Goal: Transaction & Acquisition: Purchase product/service

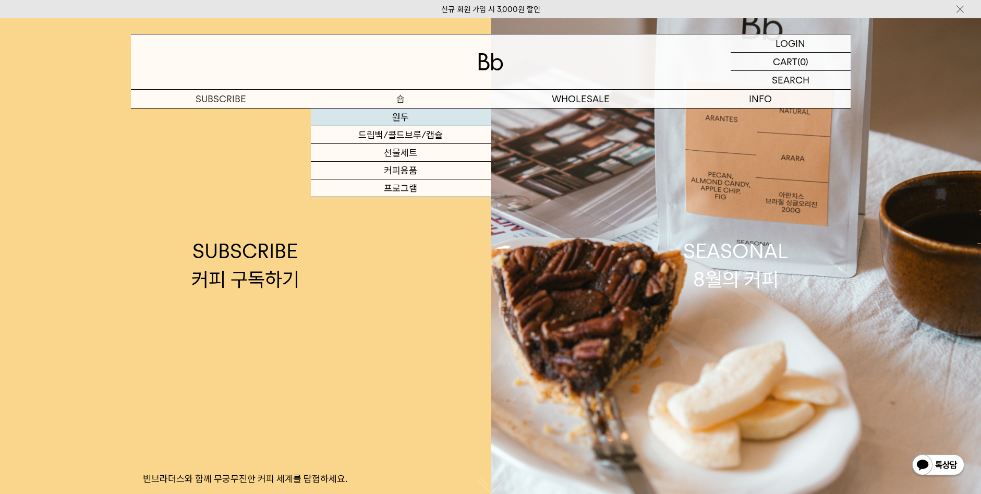
click at [398, 114] on link "원두" at bounding box center [401, 118] width 180 height 18
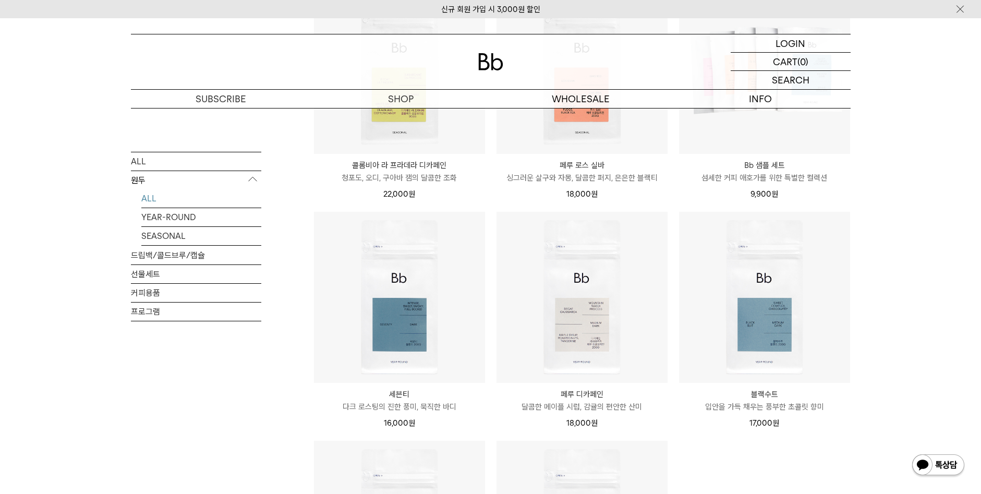
scroll to position [365, 0]
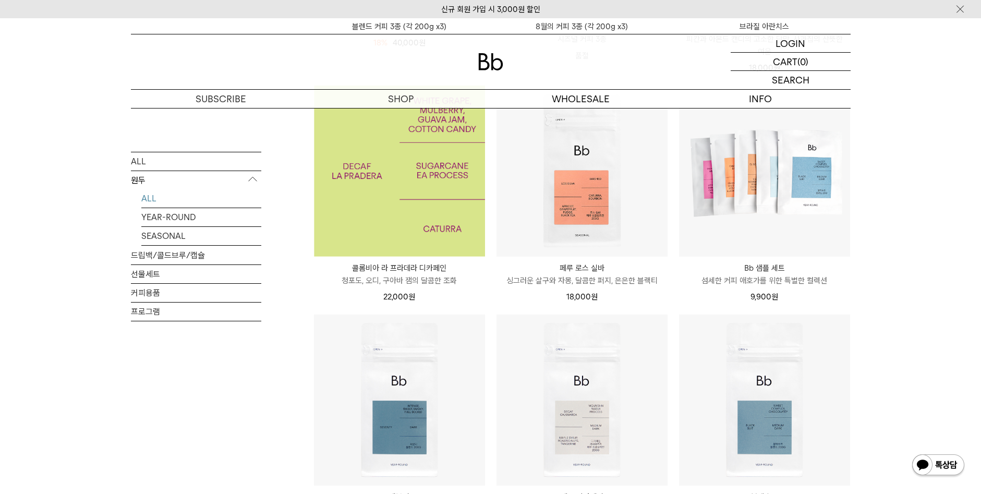
click at [409, 196] on img at bounding box center [399, 171] width 171 height 171
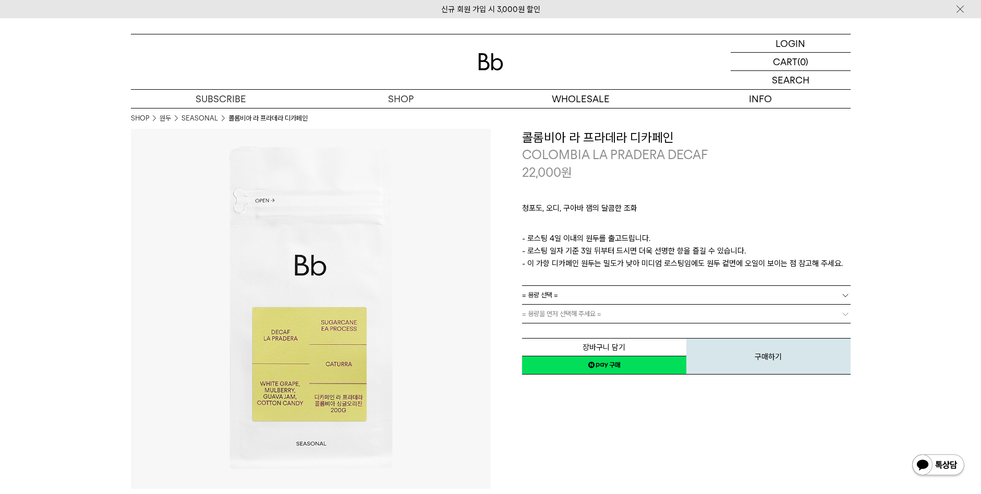
click at [577, 299] on link "= 용량 선택 =" at bounding box center [686, 295] width 329 height 18
click at [560, 315] on li "200g" at bounding box center [692, 314] width 318 height 19
click at [562, 311] on span "= 분쇄도 선택 =" at bounding box center [543, 314] width 42 height 18
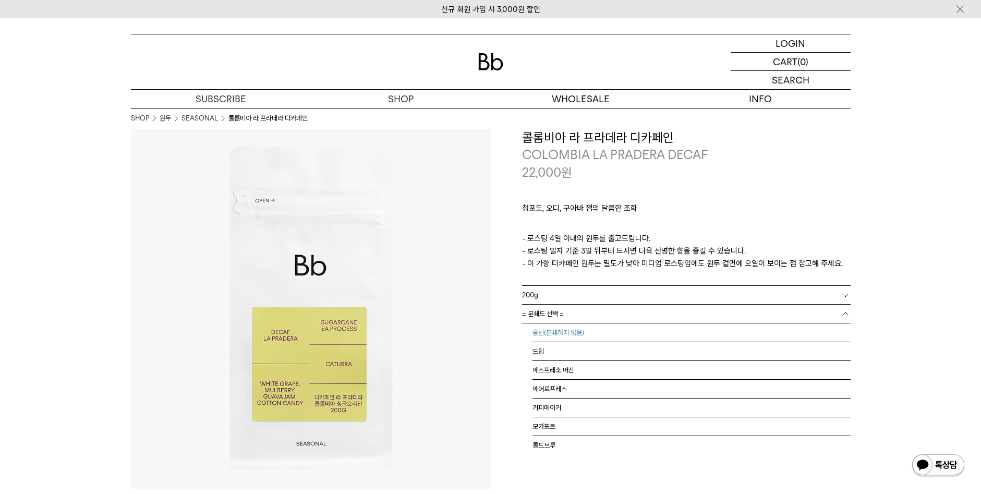
click at [547, 328] on li "홀빈(분쇄하지 않음)" at bounding box center [692, 332] width 318 height 19
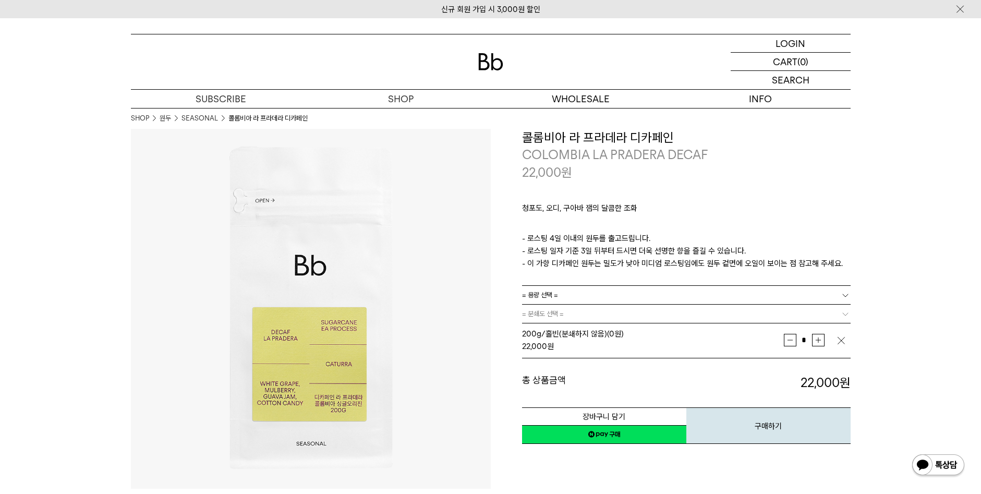
click at [560, 293] on link "= 용량 선택 =" at bounding box center [686, 295] width 329 height 18
click at [543, 335] on li "600g" at bounding box center [692, 332] width 318 height 19
click at [551, 313] on span "= 분쇄도 선택 =" at bounding box center [543, 314] width 42 height 18
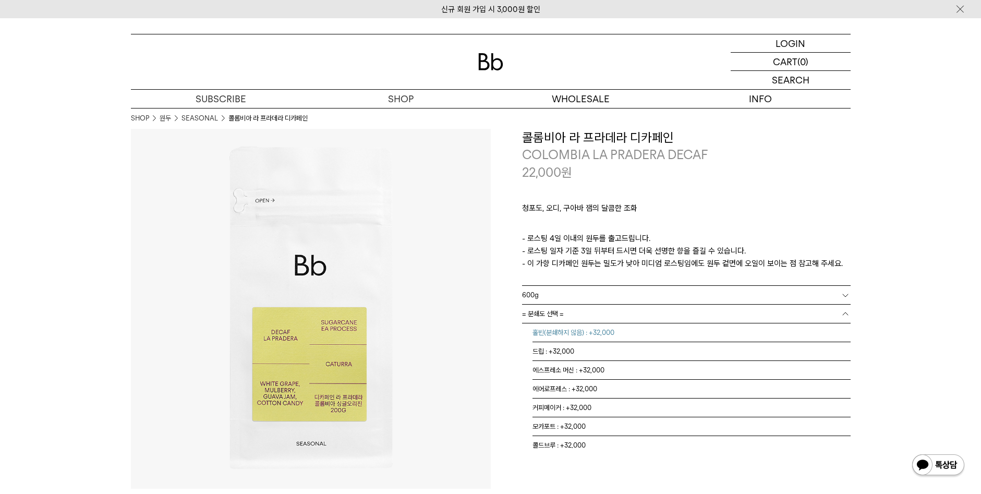
click at [544, 329] on li "홀빈(분쇄하지 않음) : +32,000" at bounding box center [692, 332] width 318 height 19
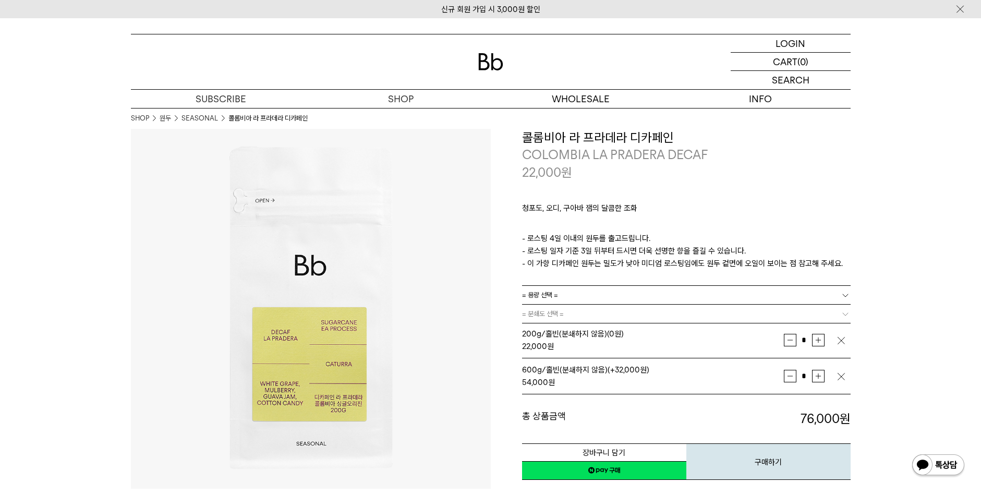
click at [841, 378] on img "button" at bounding box center [841, 376] width 10 height 10
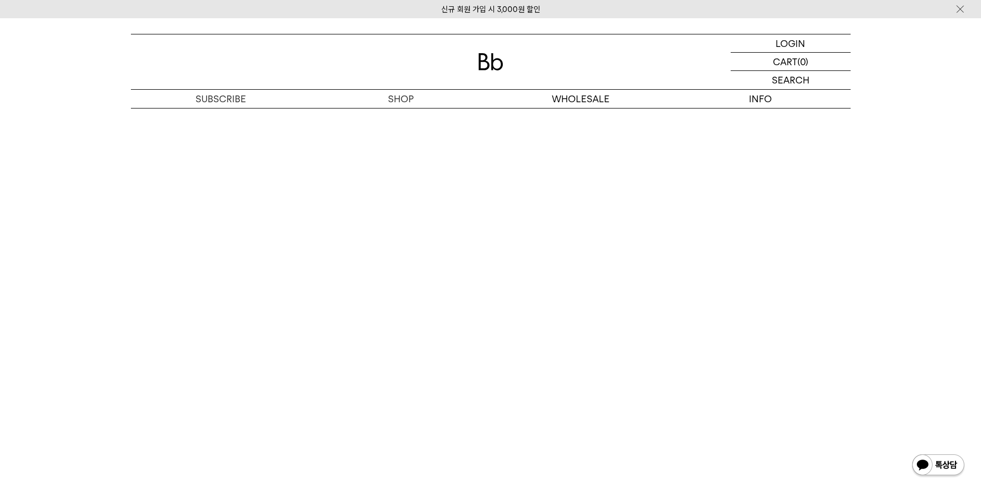
scroll to position [2243, 0]
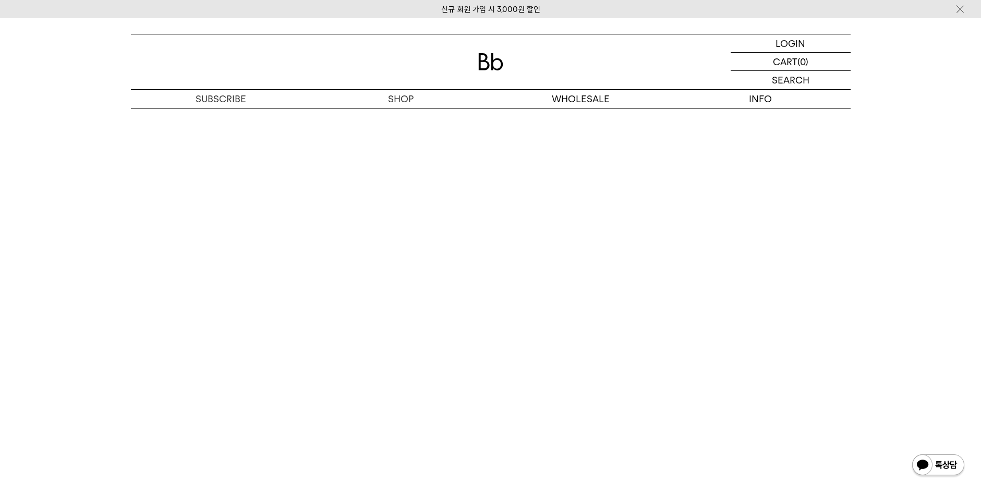
scroll to position [2219, 0]
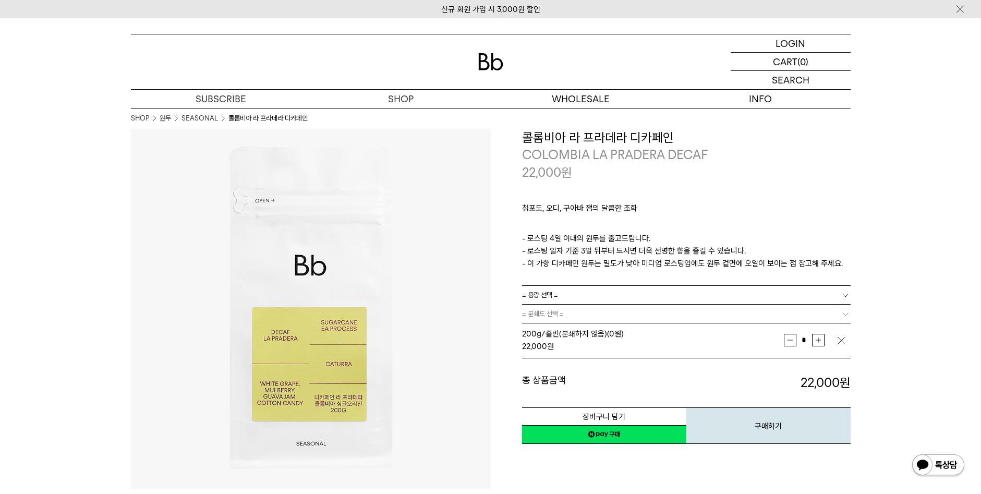
click at [941, 54] on div "LOGIN 로그인 LOGIN 로그인 CART 장바구니 (0) SEARCH 검색 검색폼 ** 추천상품" at bounding box center [490, 63] width 981 height 90
